Goal: Check status: Check status

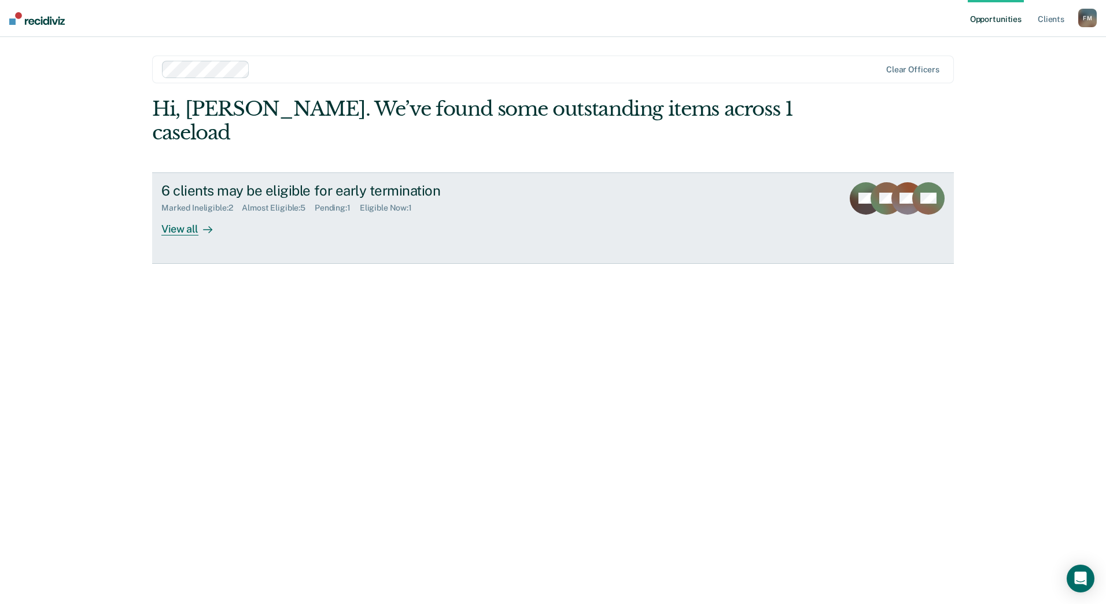
click at [161, 214] on link "6 clients may be eligible for early termination Marked Ineligible : 2 Almost El…" at bounding box center [553, 217] width 802 height 91
